Goal: Find specific page/section: Find specific page/section

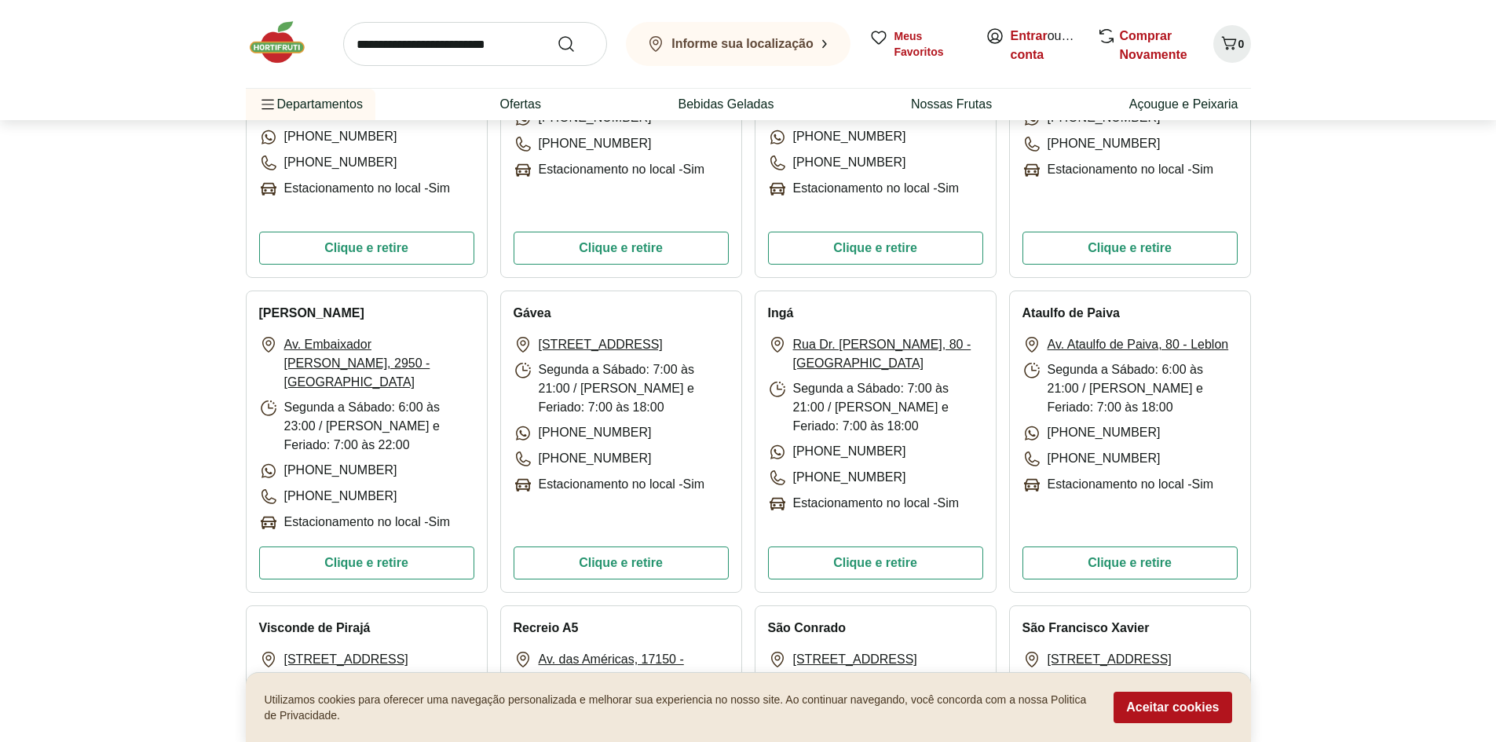
scroll to position [2513, 0]
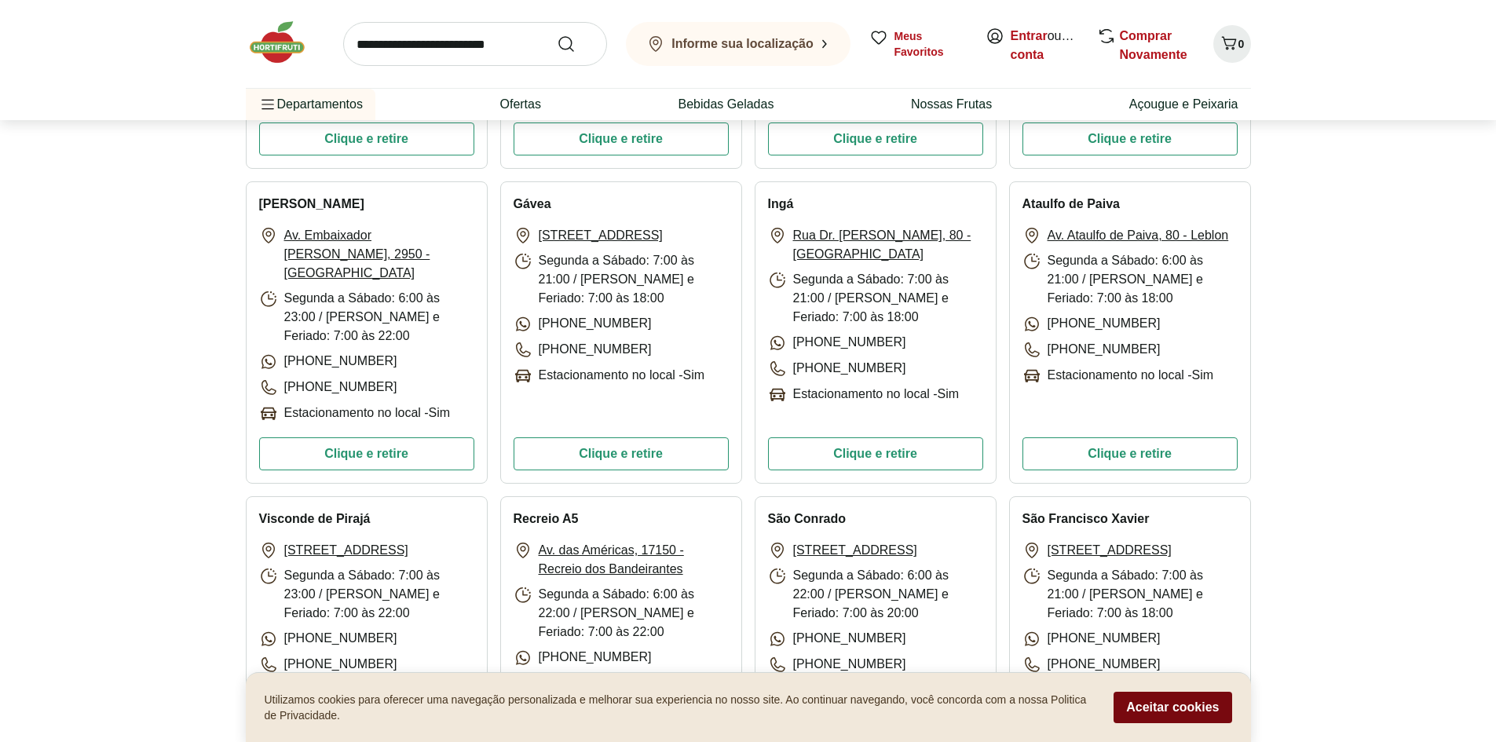
click at [1169, 702] on button "Aceitar cookies" at bounding box center [1173, 707] width 118 height 31
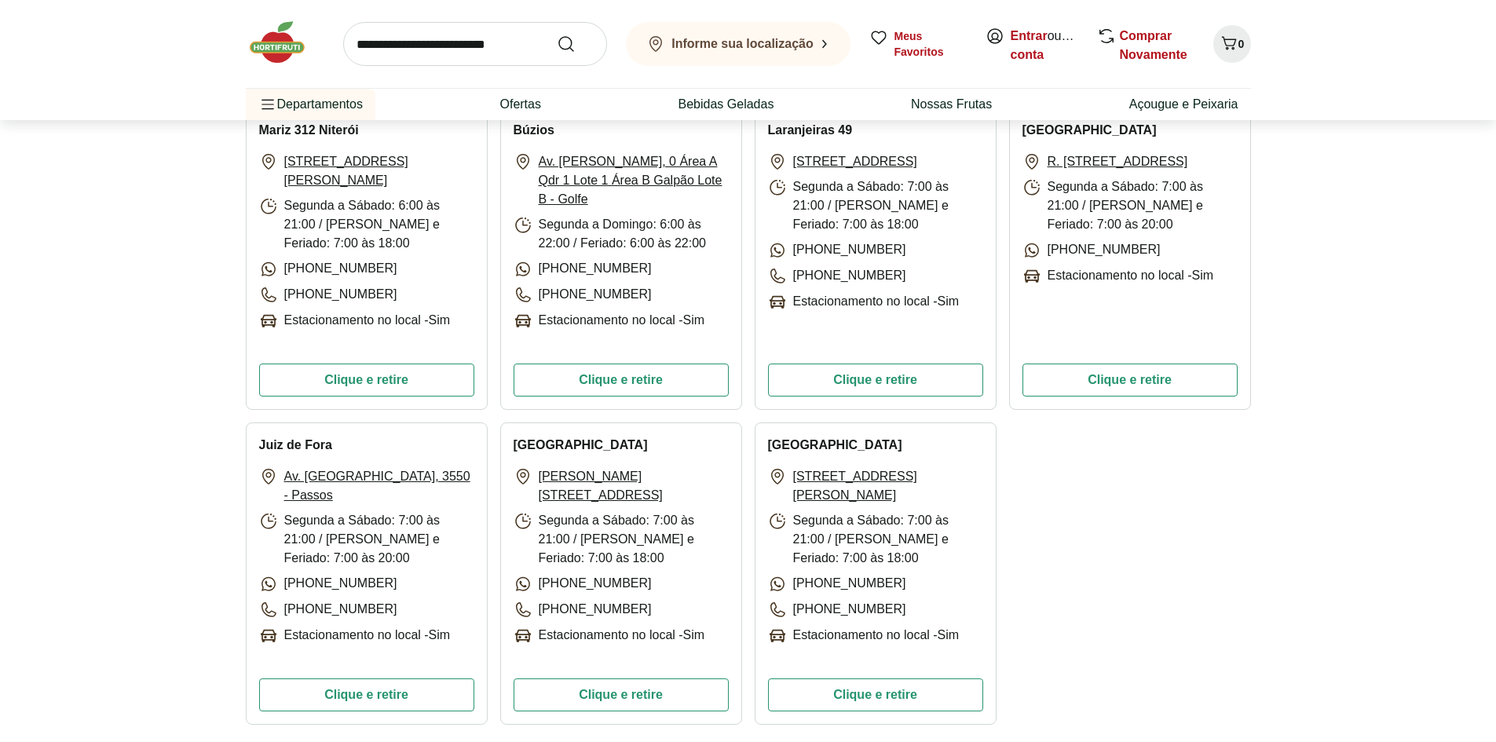
scroll to position [142, 0]
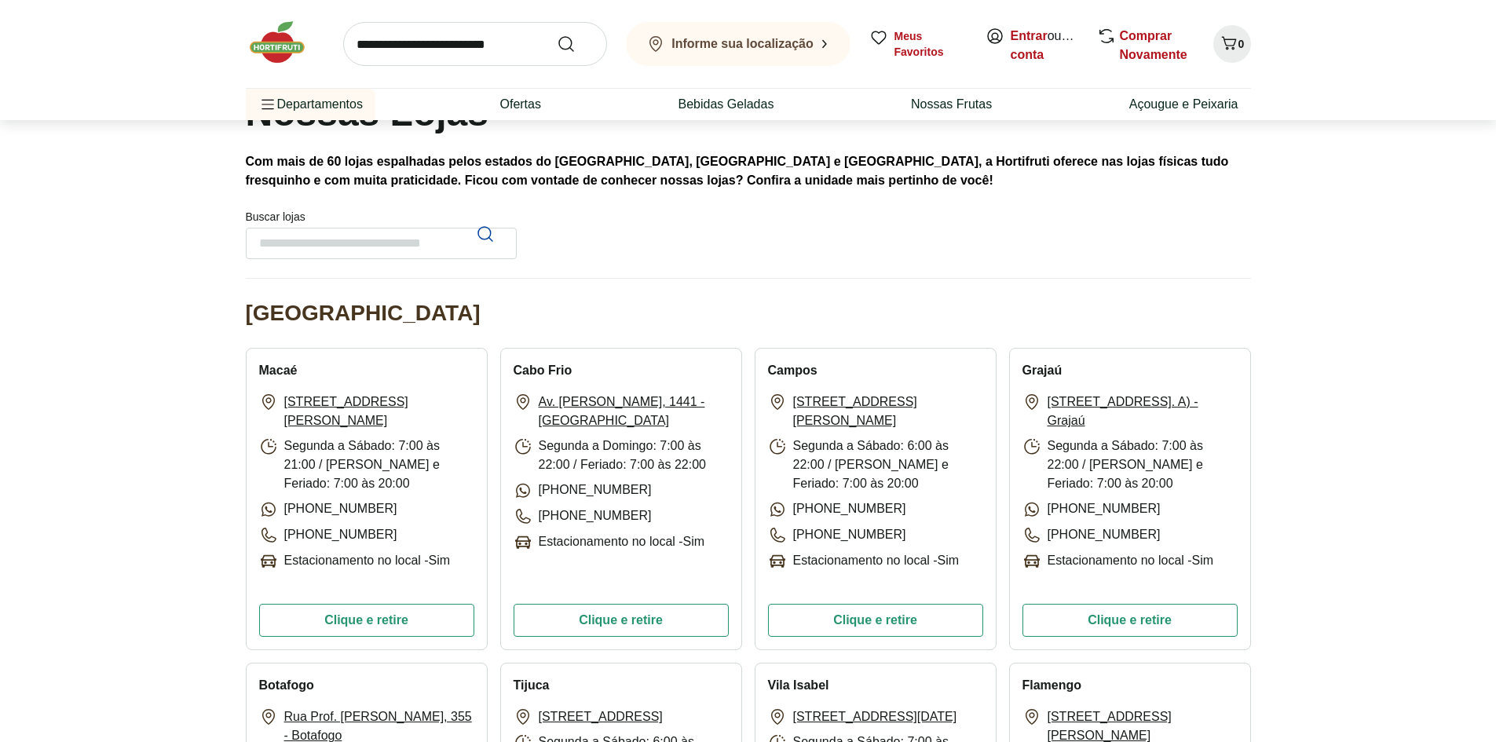
click at [399, 239] on input "Buscar lojas" at bounding box center [381, 243] width 271 height 31
type input "**********"
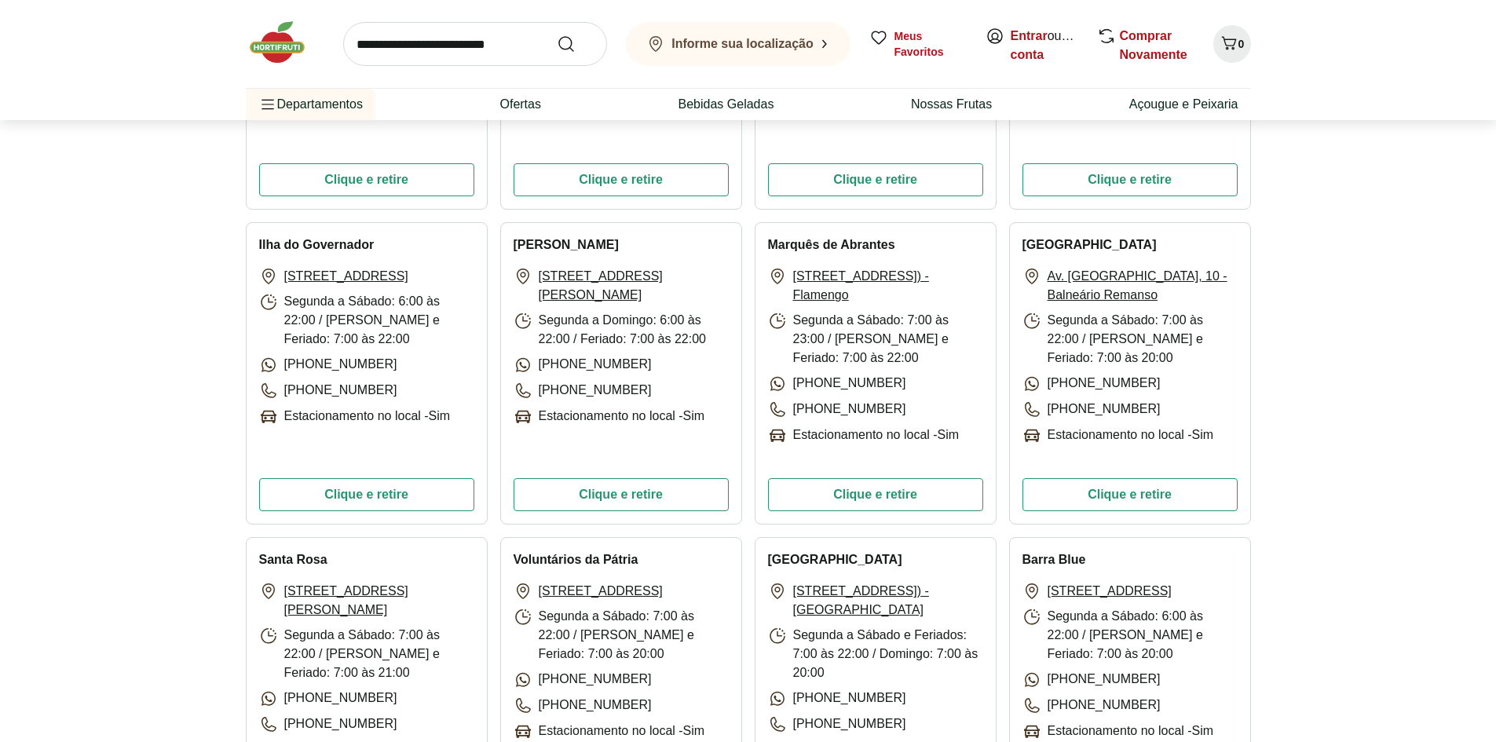
scroll to position [0, 0]
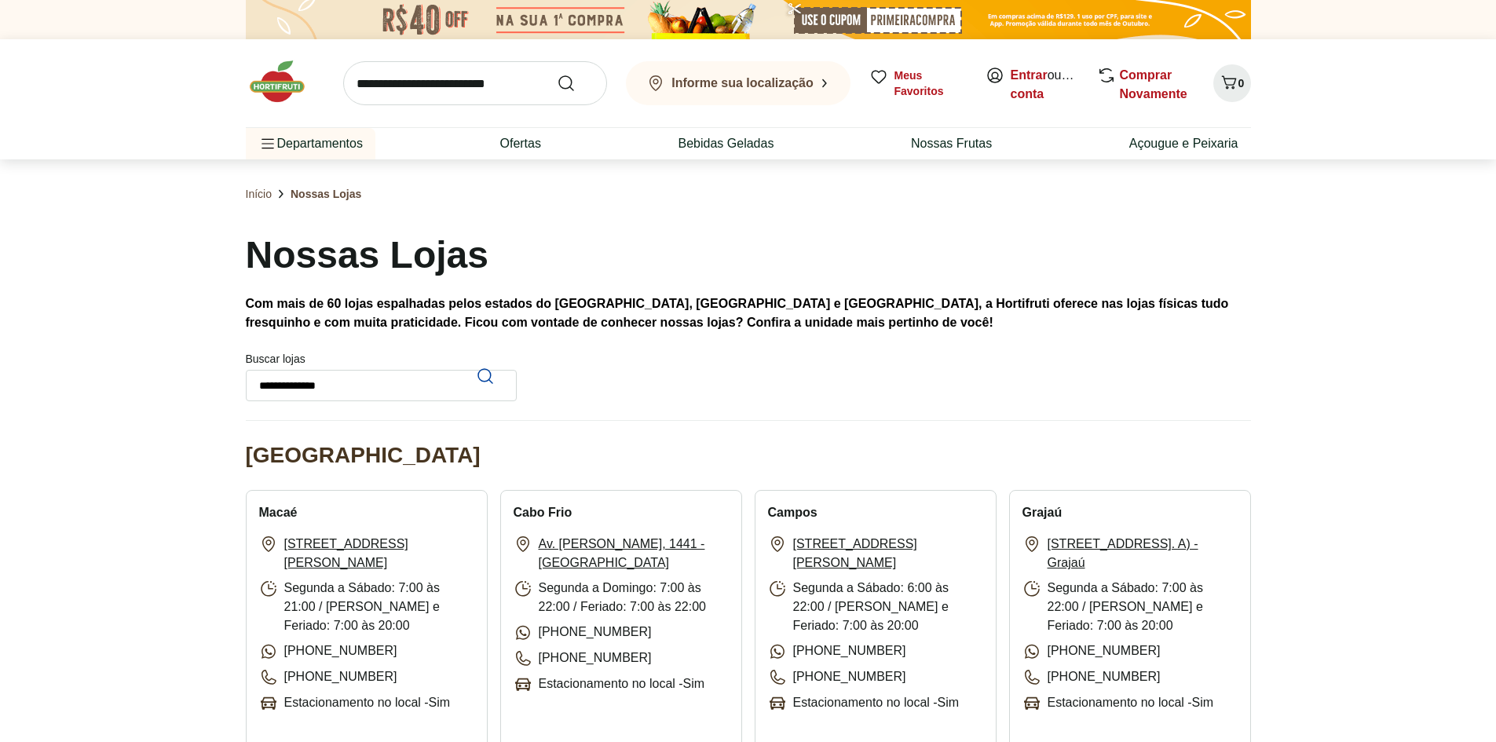
click at [266, 85] on img at bounding box center [285, 81] width 79 height 47
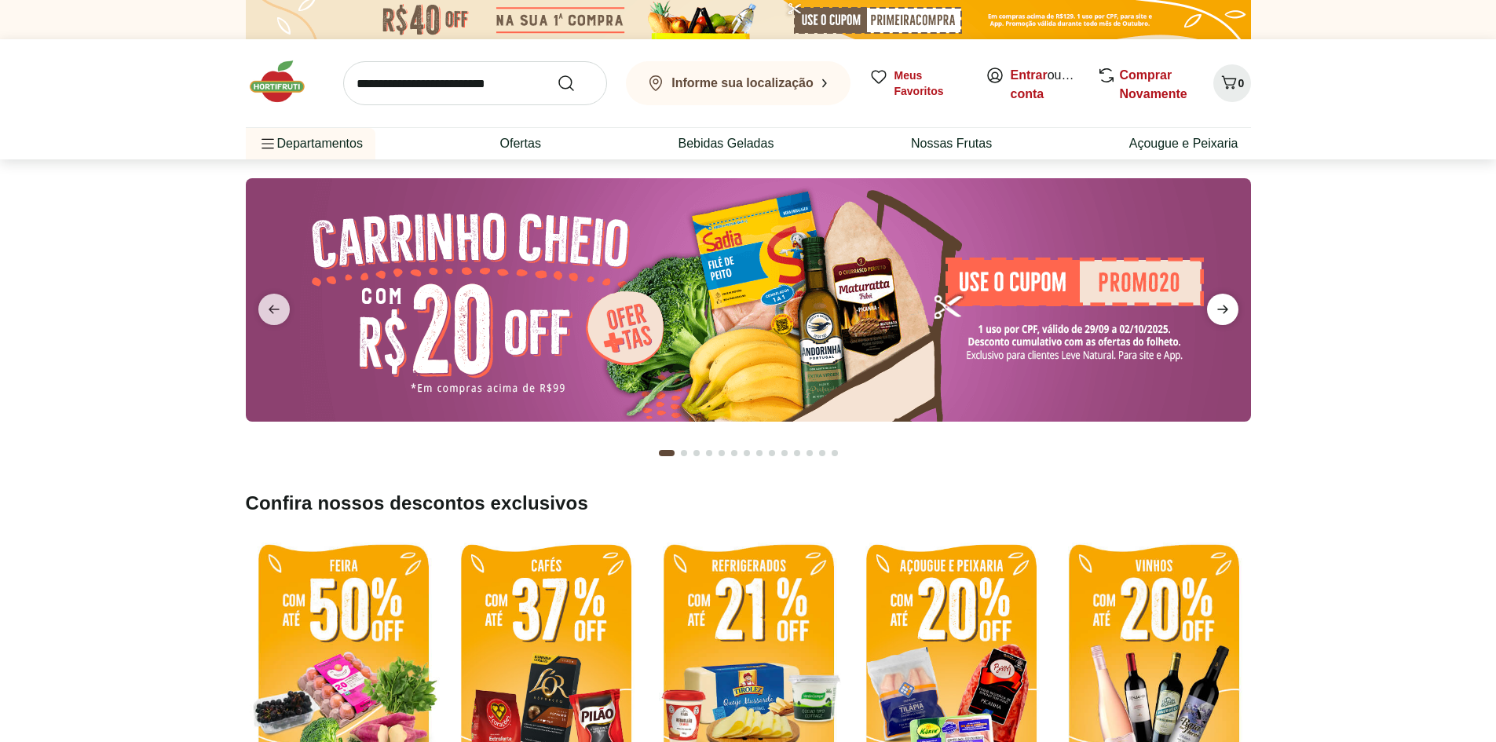
click at [1228, 311] on icon "next" at bounding box center [1222, 309] width 19 height 19
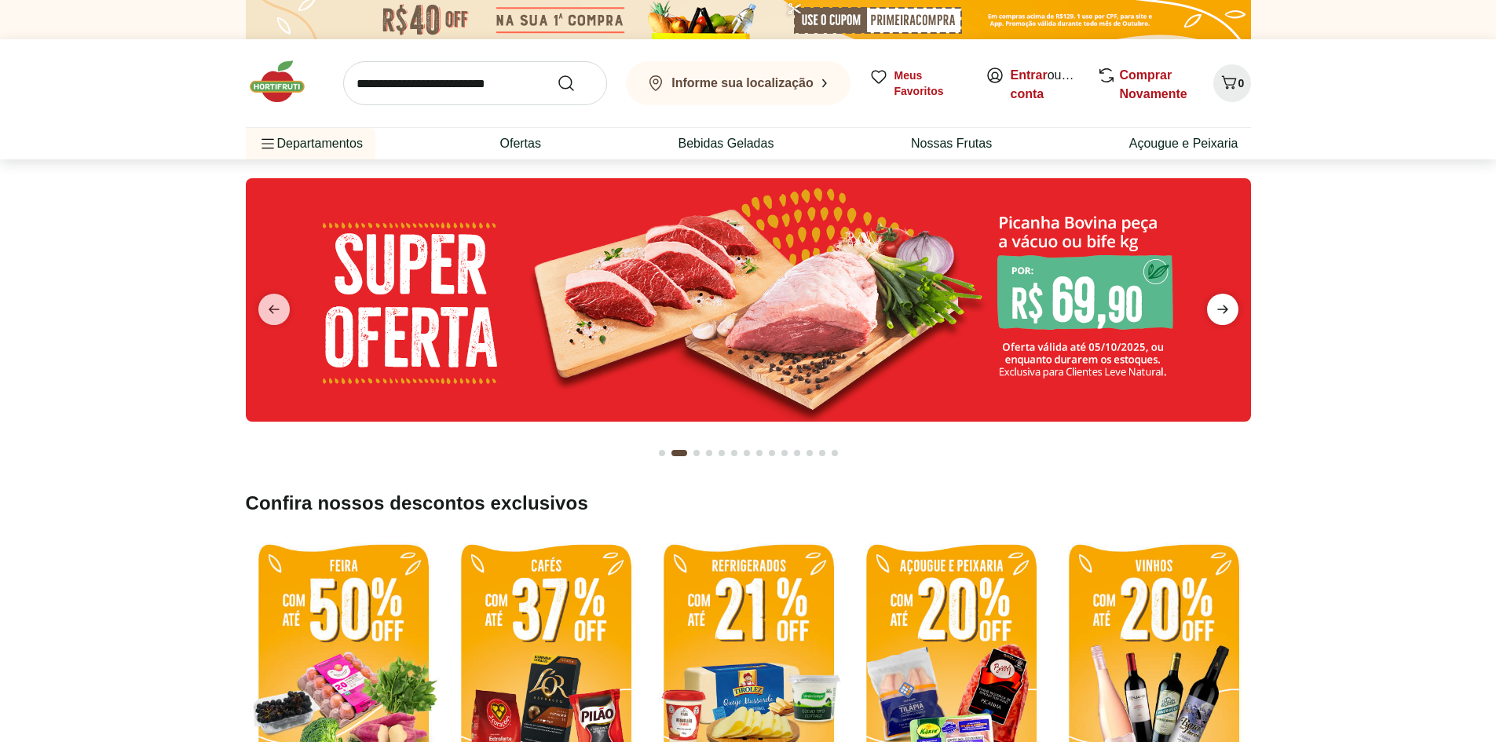
click at [1228, 311] on icon "next" at bounding box center [1222, 309] width 19 height 19
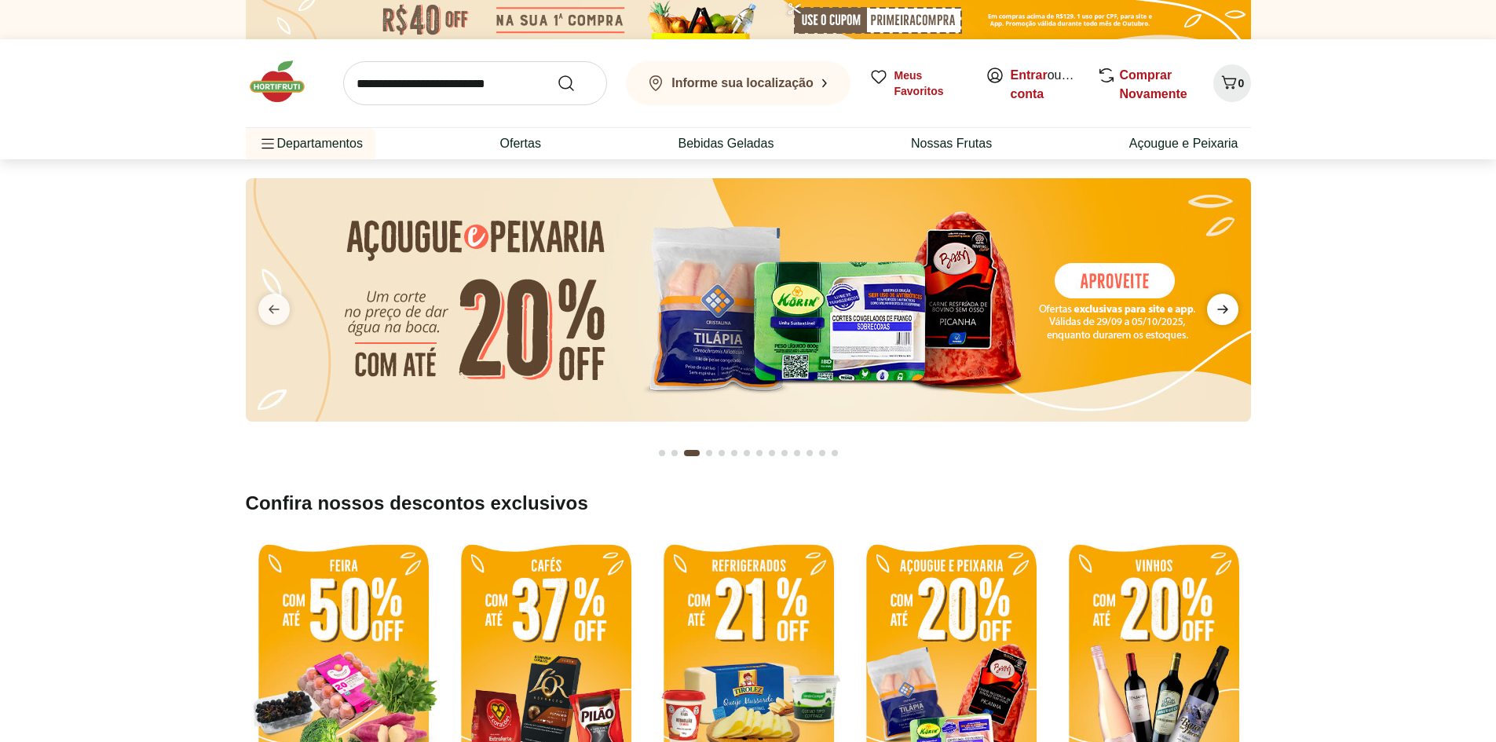
click at [1228, 311] on icon "next" at bounding box center [1222, 309] width 19 height 19
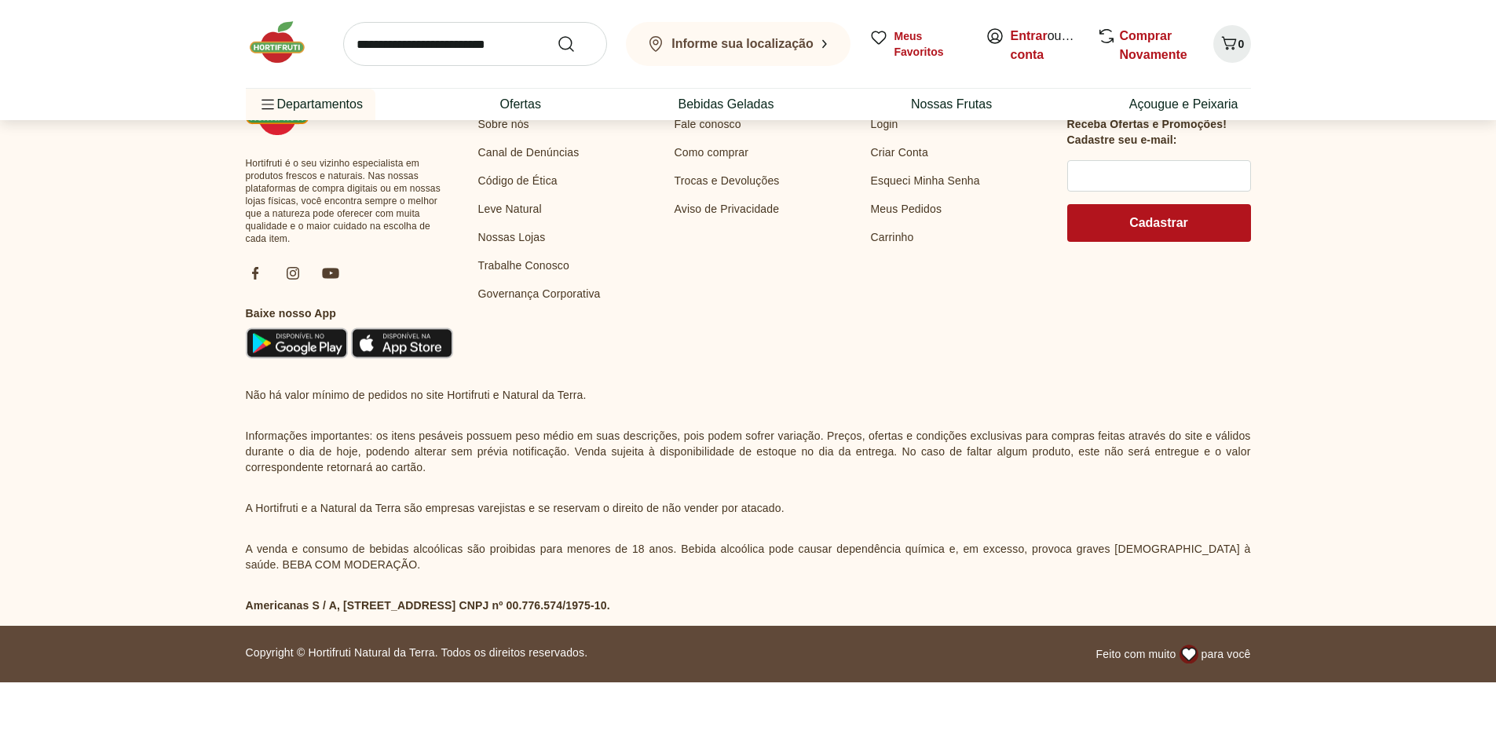
scroll to position [4199, 0]
